Goal: Information Seeking & Learning: Learn about a topic

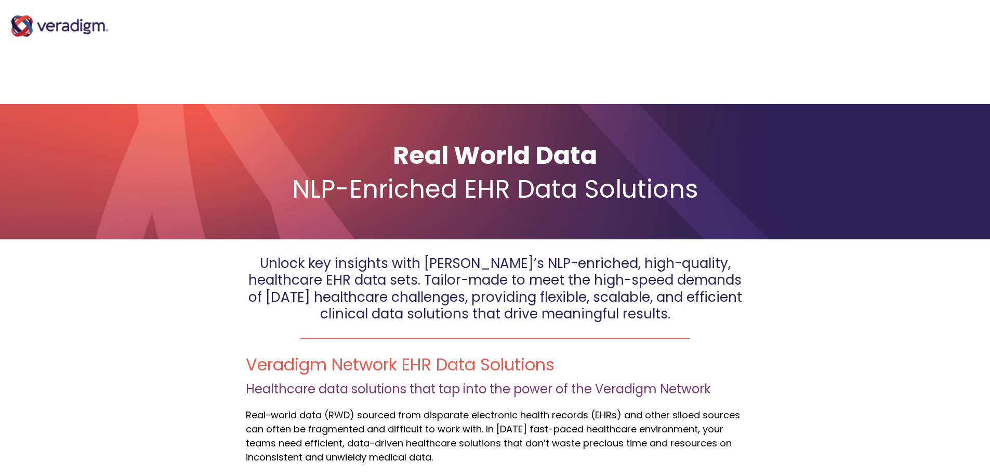
click at [80, 22] on img "Main Navigation" at bounding box center [60, 26] width 104 height 42
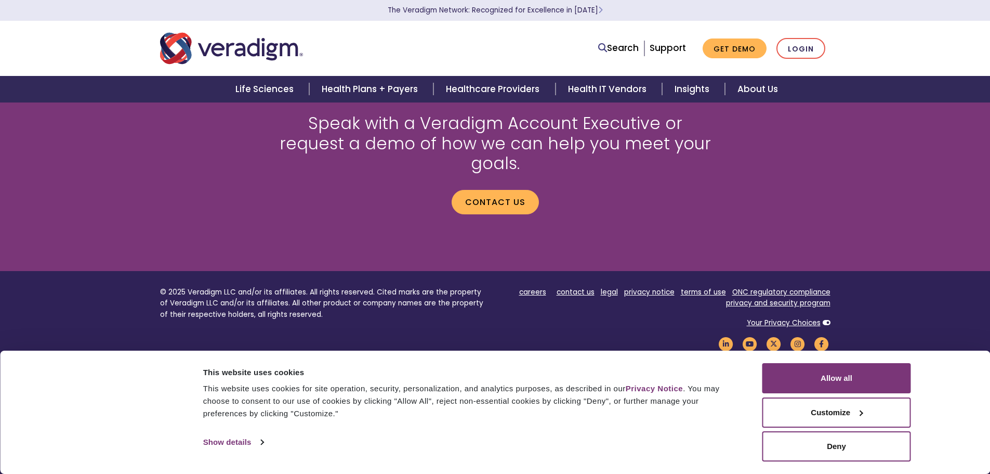
scroll to position [949, 0]
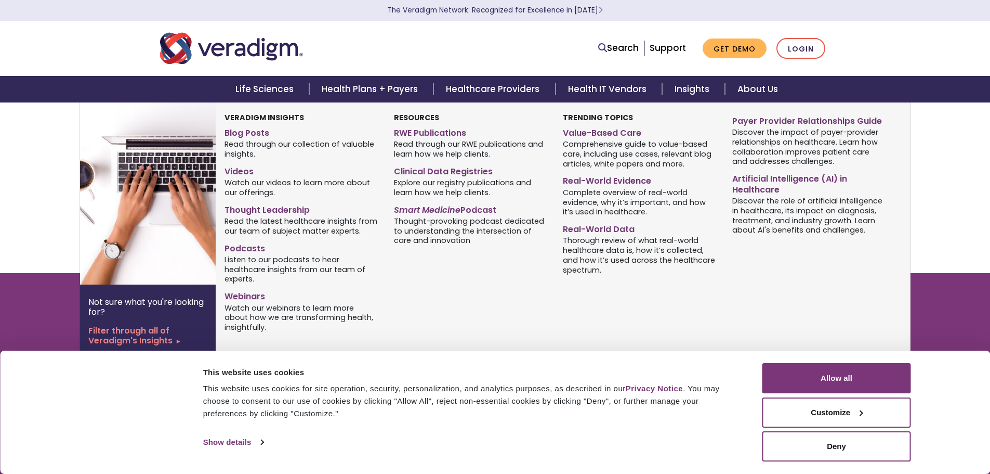
click at [245, 296] on link "Webinars" at bounding box center [301, 294] width 153 height 15
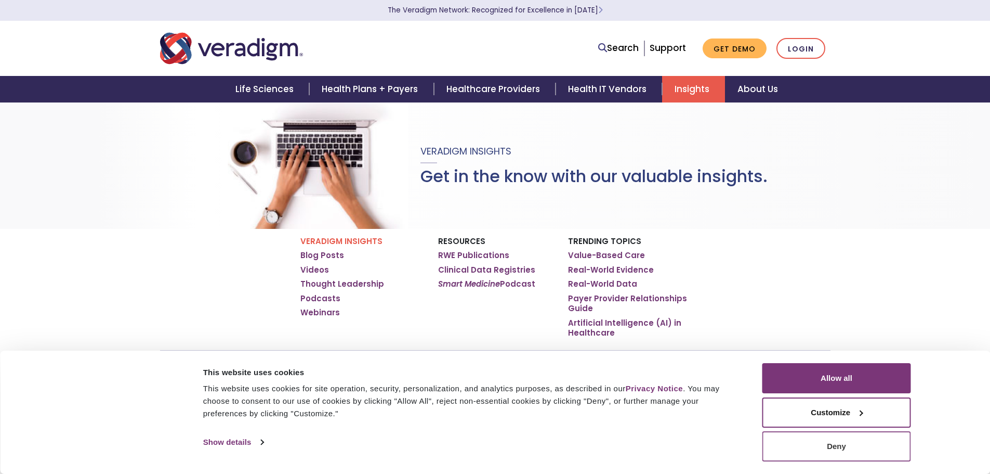
click at [894, 436] on button "Deny" at bounding box center [837, 446] width 149 height 30
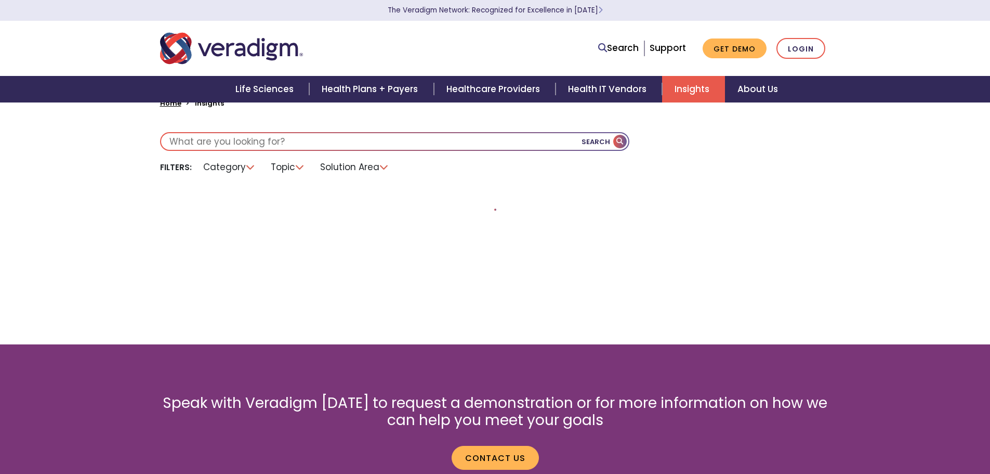
scroll to position [208, 0]
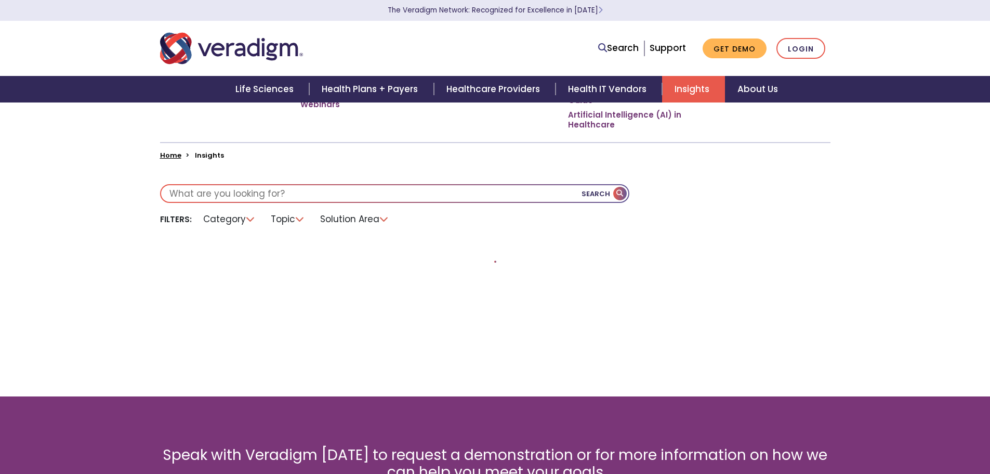
click at [254, 220] on li "Category" at bounding box center [229, 219] width 65 height 16
click at [250, 217] on li "Category" at bounding box center [229, 219] width 65 height 16
click at [305, 218] on li "Topic" at bounding box center [288, 219] width 47 height 16
click at [380, 216] on li "Solution Area" at bounding box center [355, 219] width 82 height 16
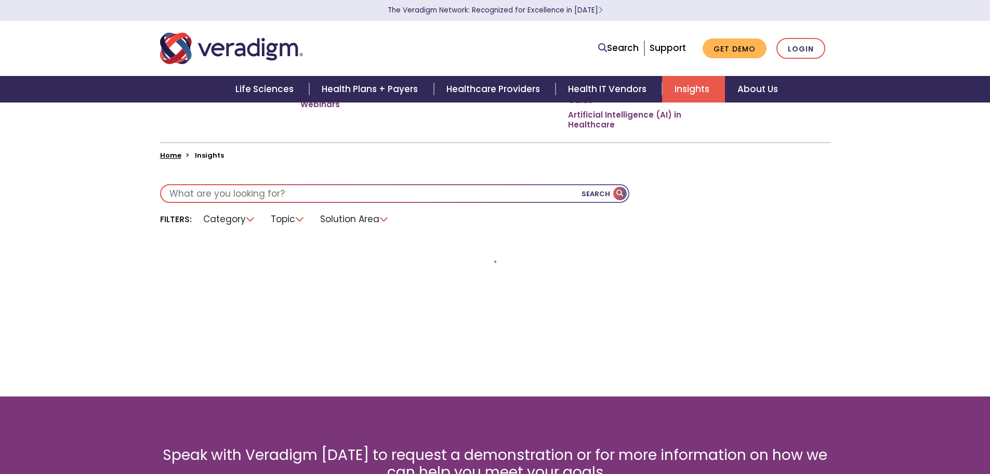
click at [626, 189] on button "Search" at bounding box center [605, 193] width 47 height 17
click at [616, 193] on button "Search" at bounding box center [605, 193] width 47 height 17
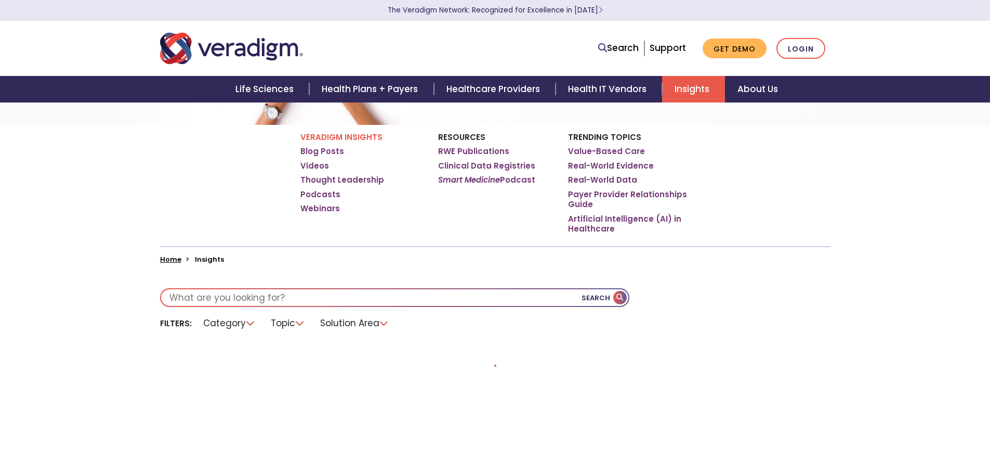
scroll to position [156, 0]
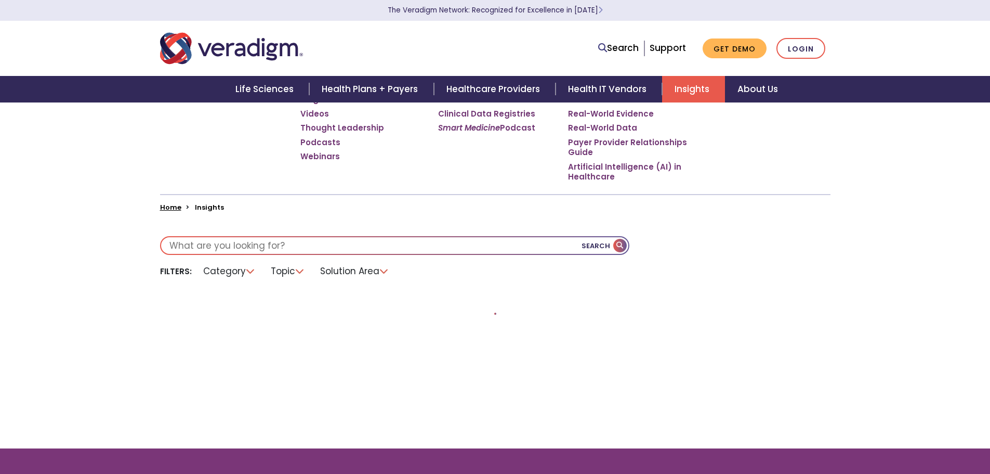
click at [503, 242] on input "text" at bounding box center [394, 245] width 467 height 17
type input "pain"
click at [661, 398] on div "pain Search Filters: Category Topic Blog Video" at bounding box center [495, 329] width 671 height 237
click at [620, 241] on button "Search" at bounding box center [605, 245] width 47 height 17
click at [619, 244] on button "Search" at bounding box center [605, 245] width 47 height 17
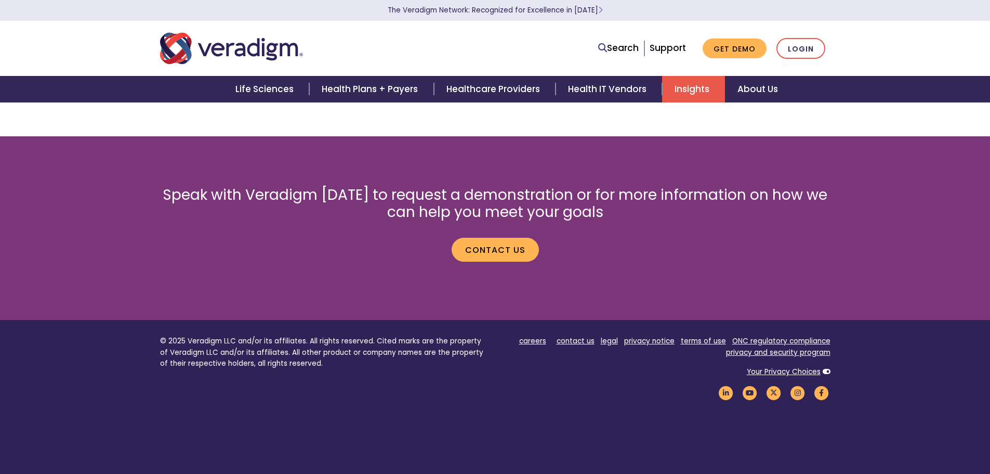
scroll to position [536, 0]
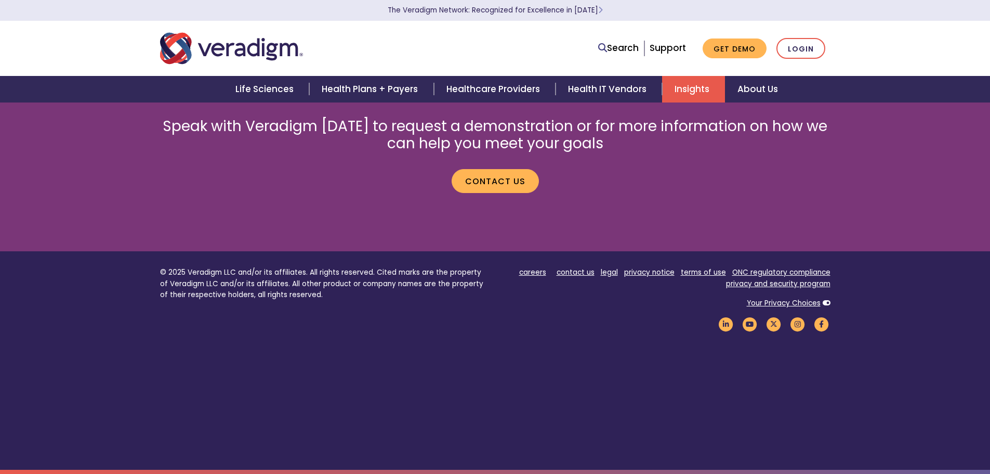
drag, startPoint x: 596, startPoint y: 278, endPoint x: 301, endPoint y: 181, distance: 309.5
click at [301, 181] on p "Contact us" at bounding box center [495, 177] width 671 height 32
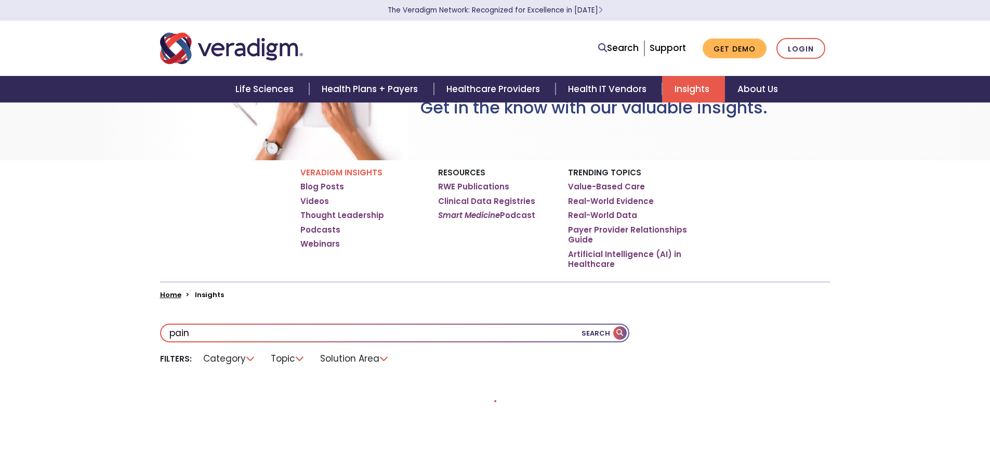
scroll to position [121, 0]
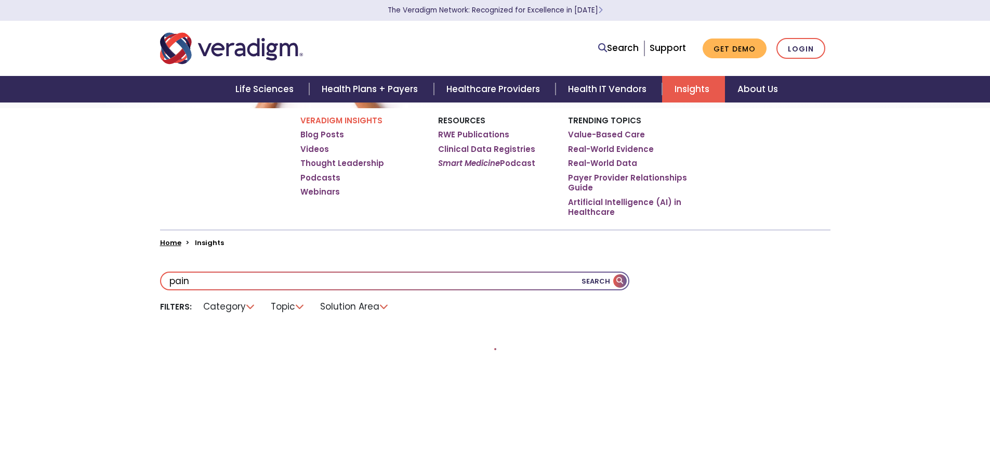
click at [219, 197] on div "Veradigm Insights Blog Posts Videos Thought Leadership Podcasts Webinars Resour…" at bounding box center [495, 168] width 686 height 121
